Goal: Understand process/instructions

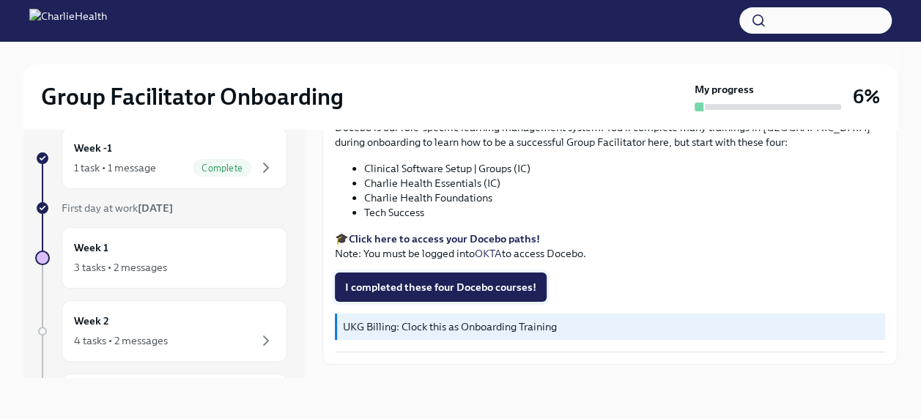
scroll to position [1979, 0]
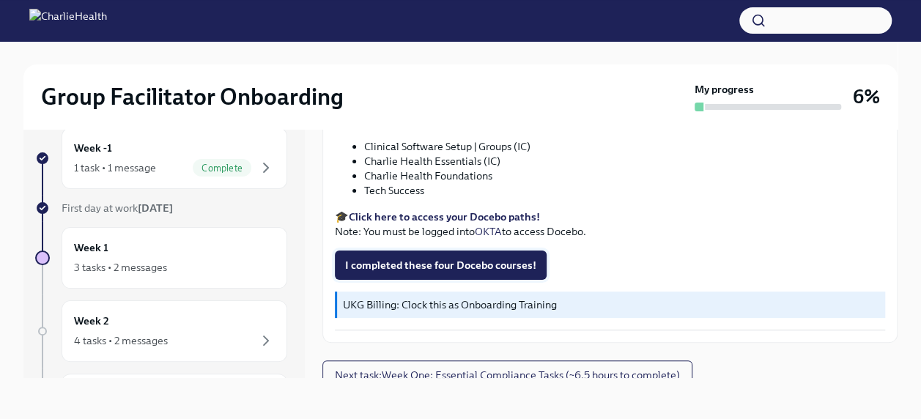
click at [427, 273] on span "I completed these four Docebo courses!" at bounding box center [440, 265] width 191 height 15
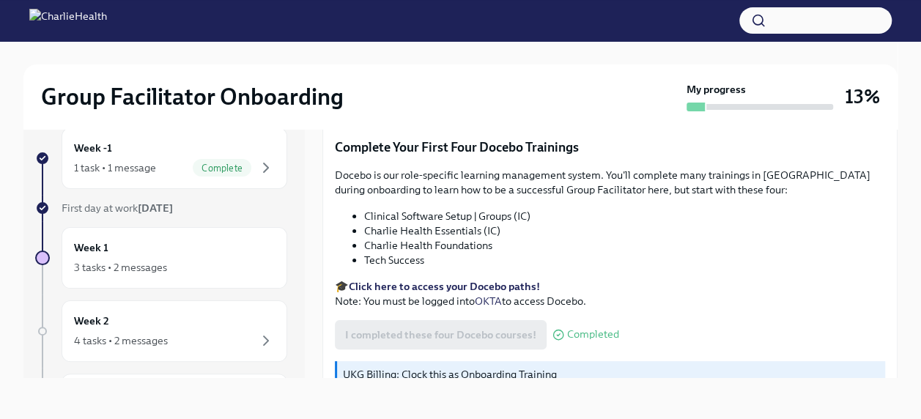
scroll to position [2005, 0]
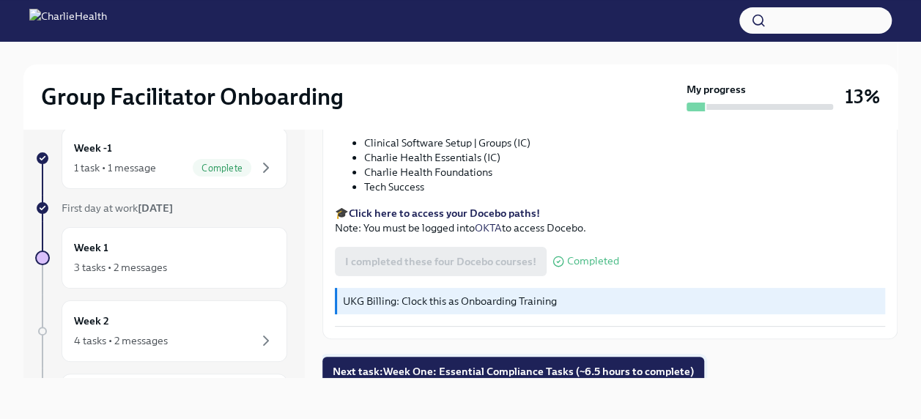
click at [632, 367] on span "Next task : Week One: Essential Compliance Tasks (~6.5 hours to complete)" at bounding box center [513, 371] width 361 height 15
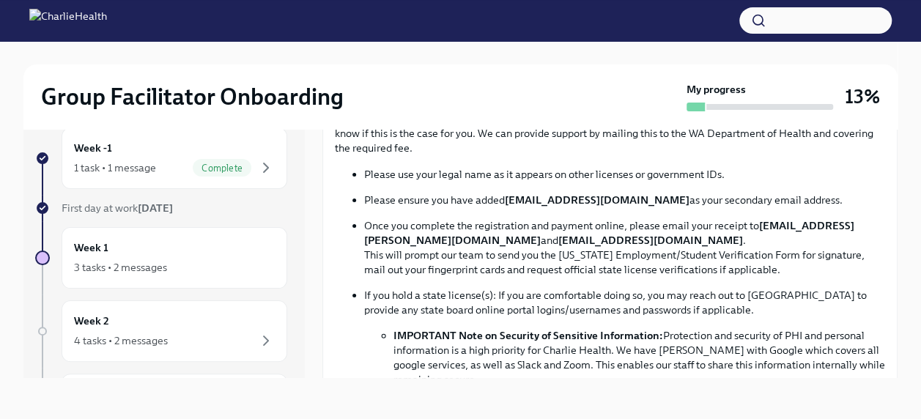
scroll to position [806, 0]
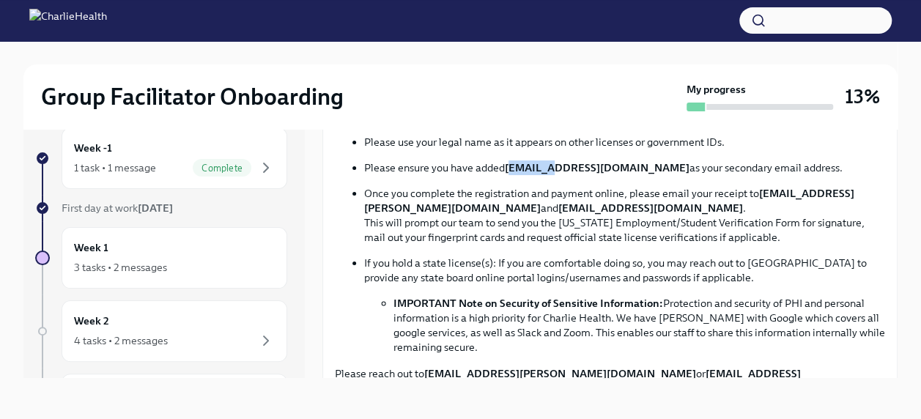
drag, startPoint x: 510, startPoint y: 191, endPoint x: 550, endPoint y: 193, distance: 39.6
click at [550, 174] on strong "[EMAIL_ADDRESS][DOMAIN_NAME]" at bounding box center [597, 167] width 185 height 13
drag, startPoint x: 550, startPoint y: 193, endPoint x: 535, endPoint y: 207, distance: 20.7
click at [535, 207] on ul "Please use your legal name as it appears on other licenses or government IDs. P…" at bounding box center [610, 245] width 551 height 220
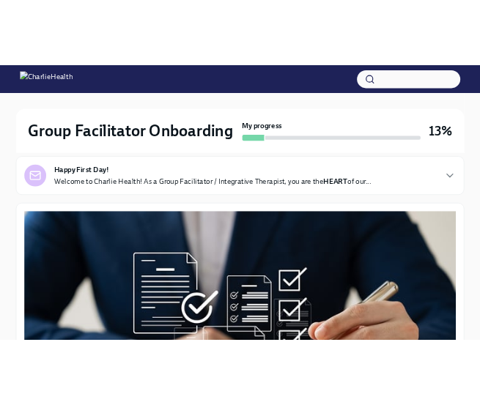
scroll to position [201, 0]
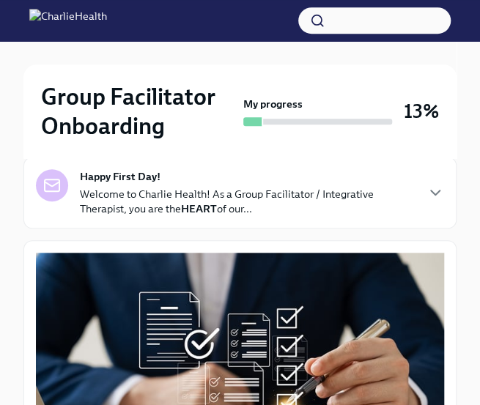
click at [443, 62] on div at bounding box center [239, 52] width 433 height 23
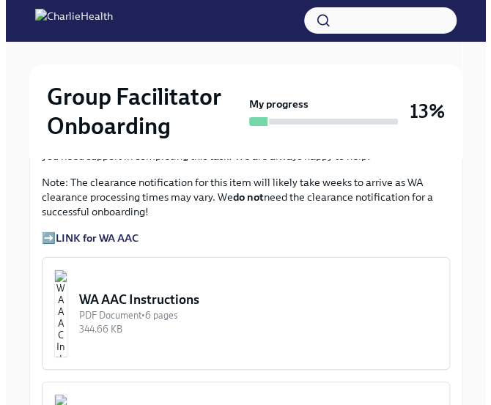
scroll to position [1300, 0]
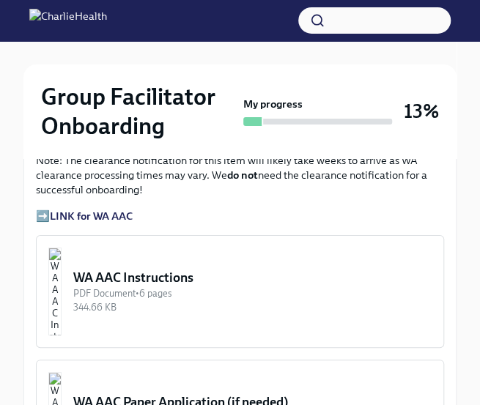
click at [62, 265] on img "button" at bounding box center [54, 292] width 13 height 88
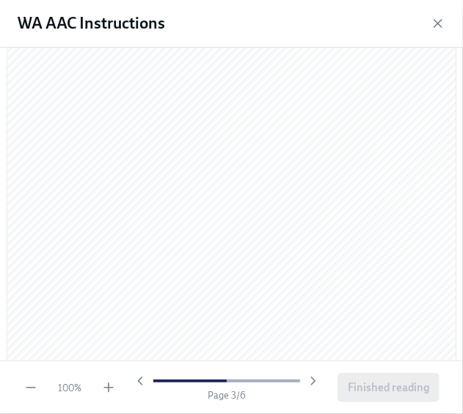
scroll to position [1466, 0]
click at [240, 23] on div "WA AAC Instructions" at bounding box center [231, 24] width 463 height 48
